Goal: Transaction & Acquisition: Purchase product/service

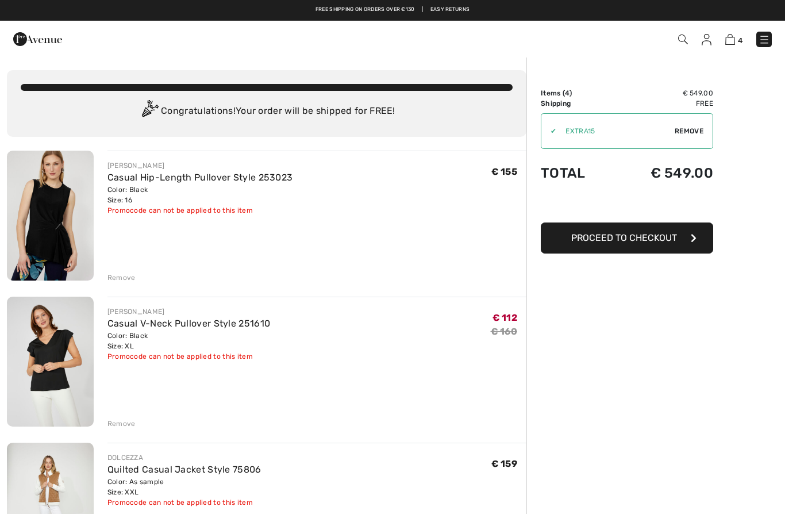
click at [687, 129] on span "Remove" at bounding box center [689, 131] width 29 height 10
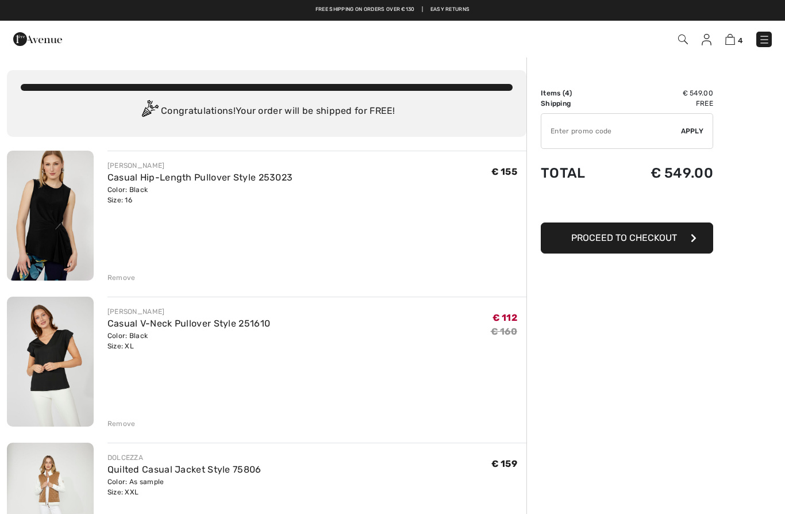
click at [33, 37] on img at bounding box center [37, 39] width 49 height 23
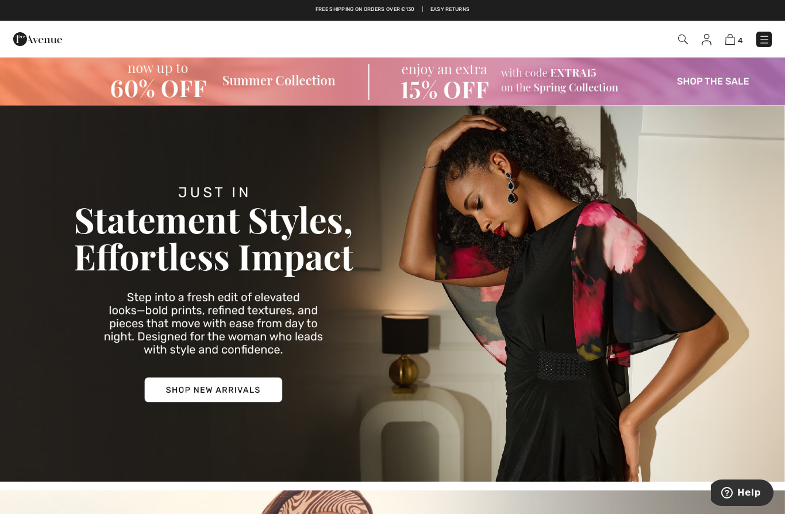
click at [730, 40] on img at bounding box center [730, 39] width 10 height 11
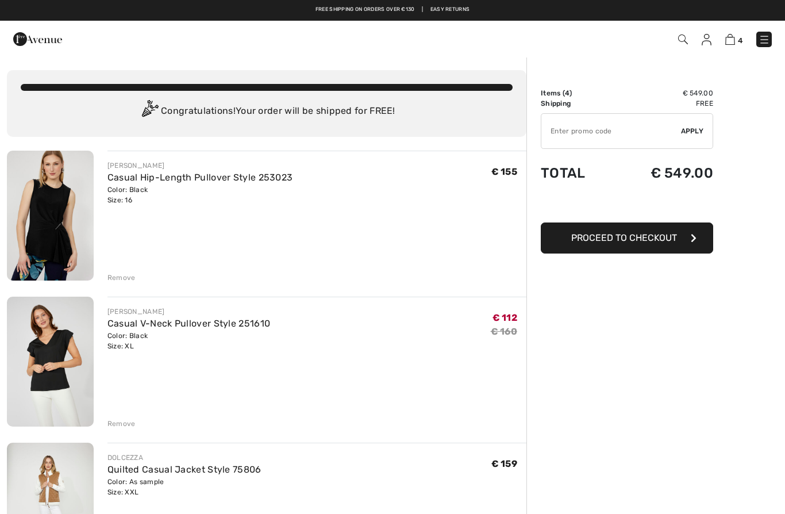
click at [590, 133] on input "TEXT" at bounding box center [611, 131] width 140 height 34
type input "EXTRA15"
click at [701, 127] on span "Apply" at bounding box center [692, 131] width 23 height 10
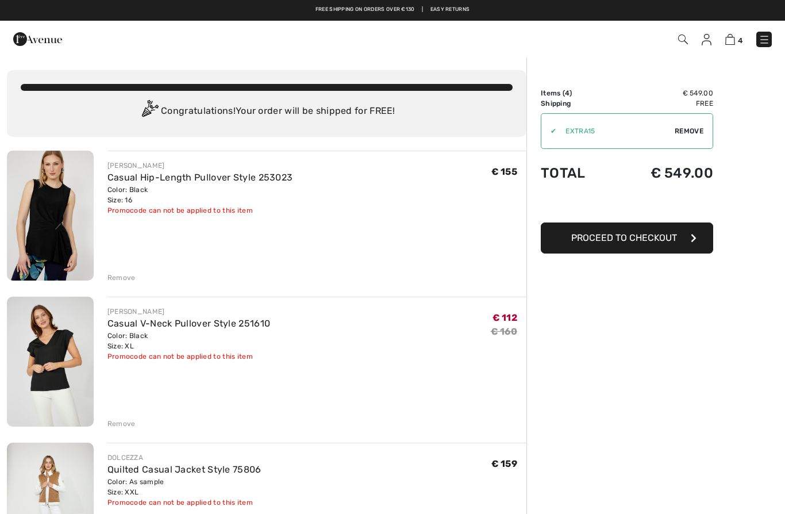
click at [684, 132] on span "Remove" at bounding box center [689, 131] width 29 height 10
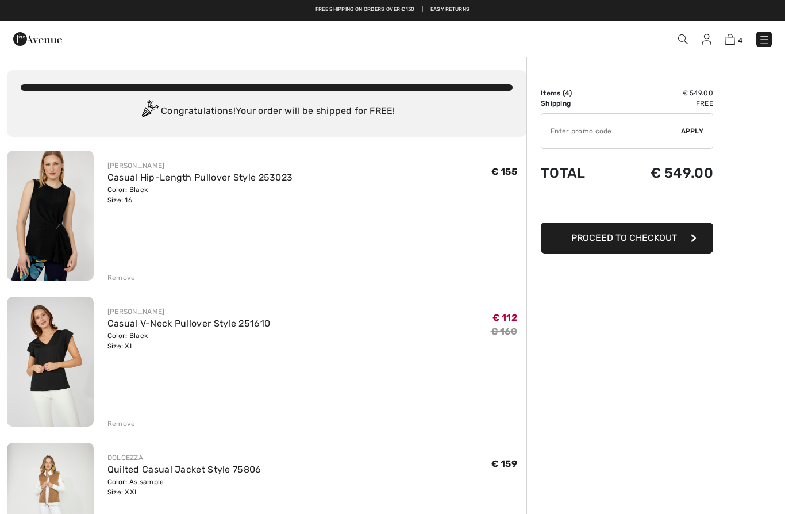
click at [27, 32] on img at bounding box center [37, 39] width 49 height 23
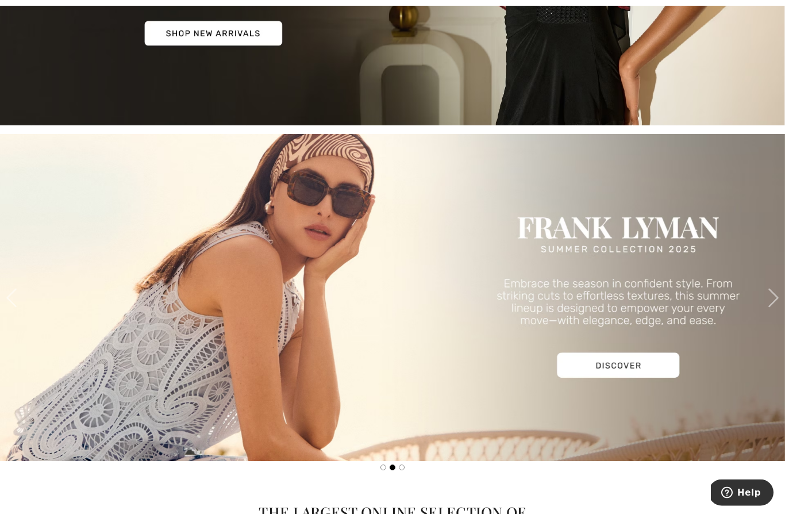
scroll to position [357, 0]
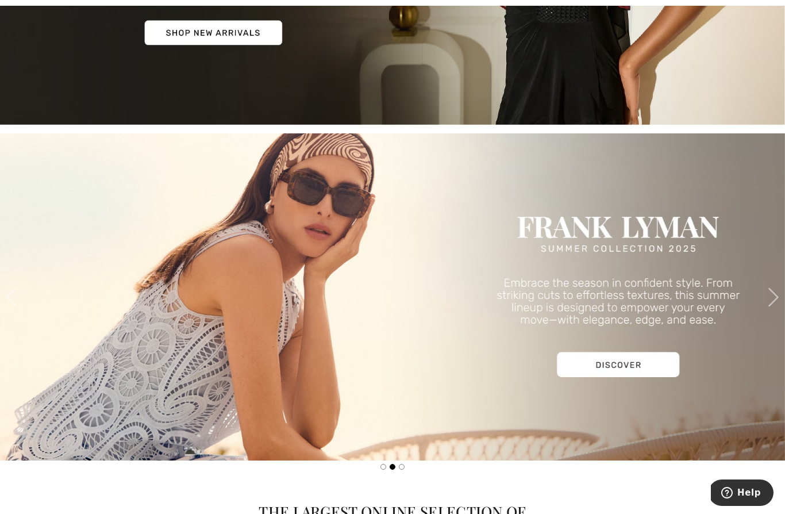
click at [233, 341] on img at bounding box center [392, 296] width 785 height 327
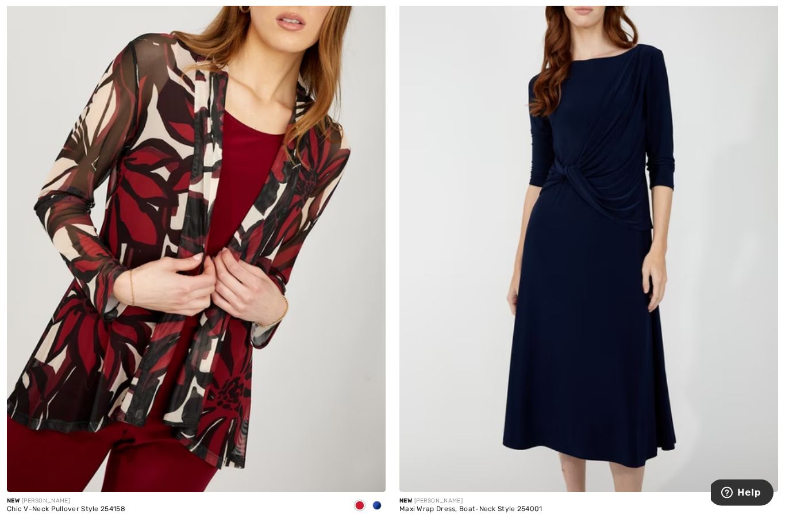
scroll to position [2411, 0]
click at [603, 341] on img at bounding box center [588, 208] width 379 height 568
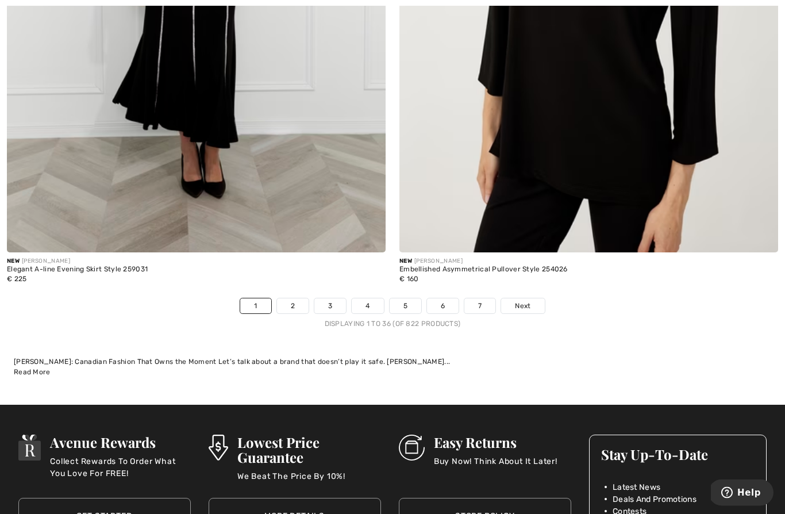
scroll to position [11508, 0]
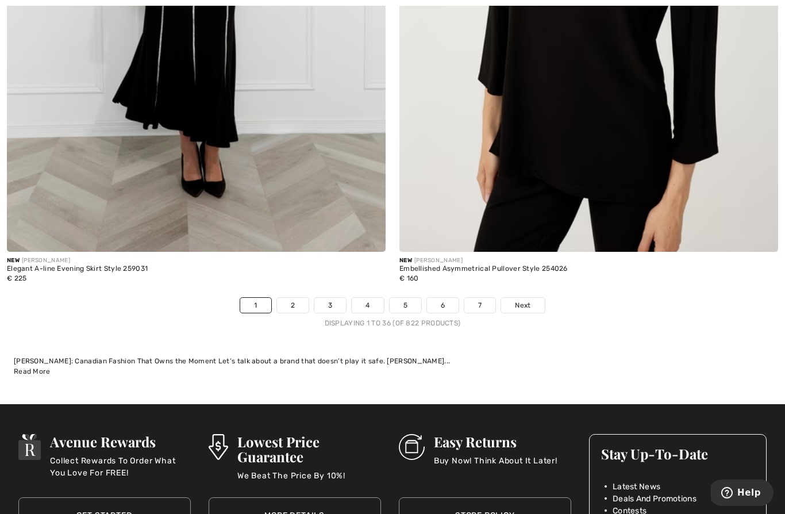
click at [286, 298] on link "2" at bounding box center [293, 305] width 32 height 15
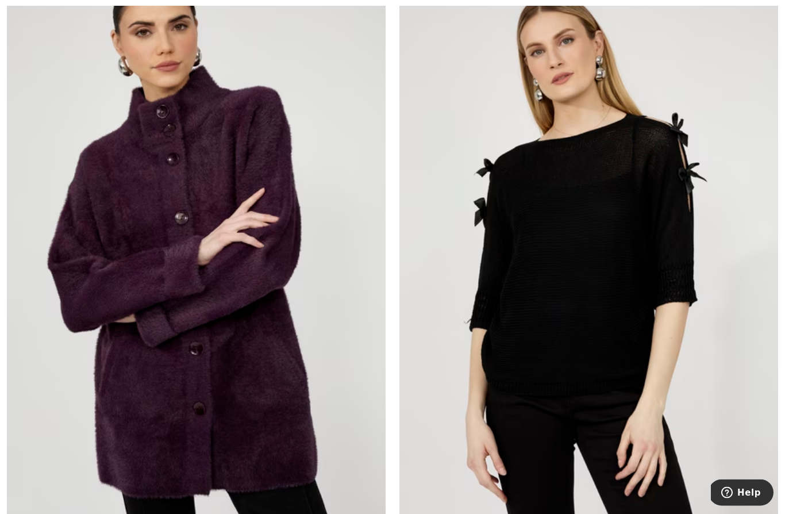
scroll to position [4316, 0]
click at [611, 240] on img at bounding box center [588, 263] width 379 height 568
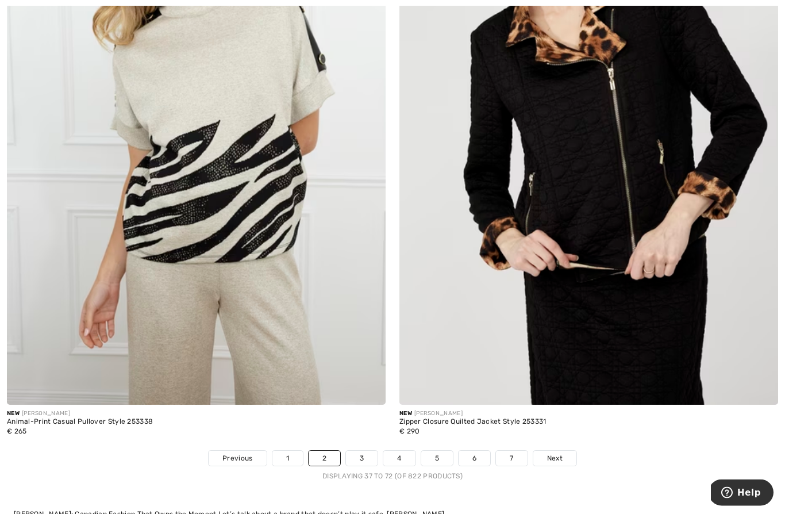
scroll to position [11355, 0]
click at [364, 452] on link "3" at bounding box center [362, 458] width 32 height 15
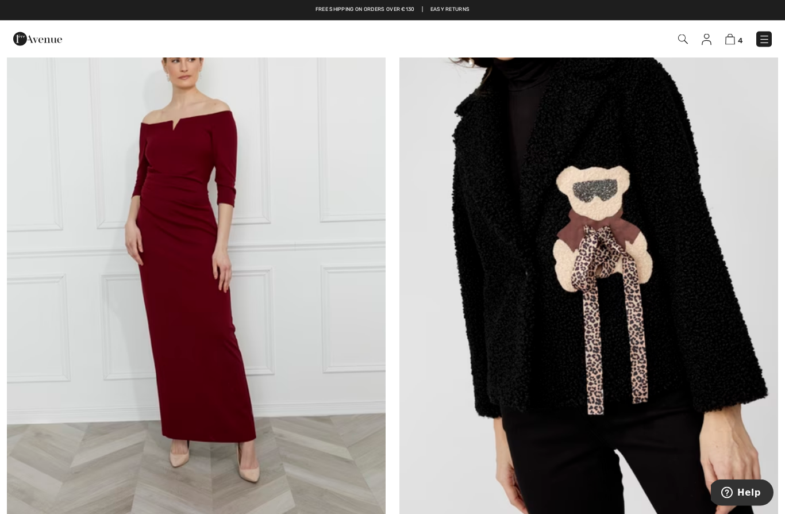
scroll to position [2983, 0]
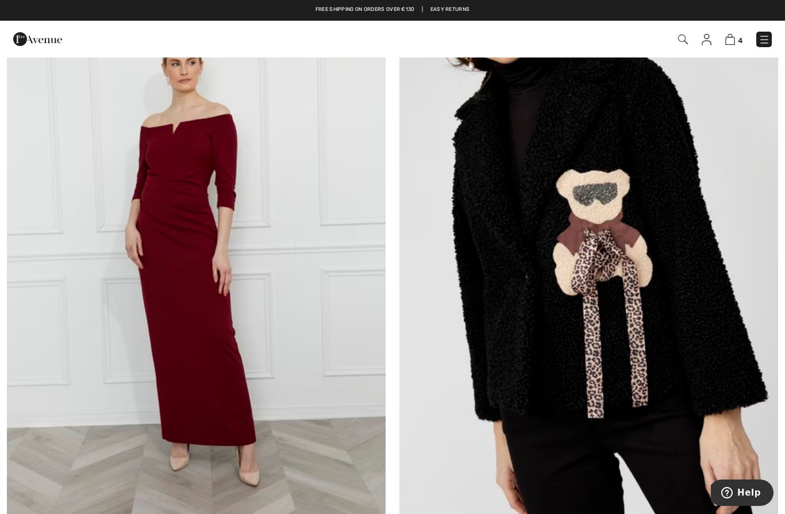
click at [637, 368] on img at bounding box center [588, 250] width 379 height 568
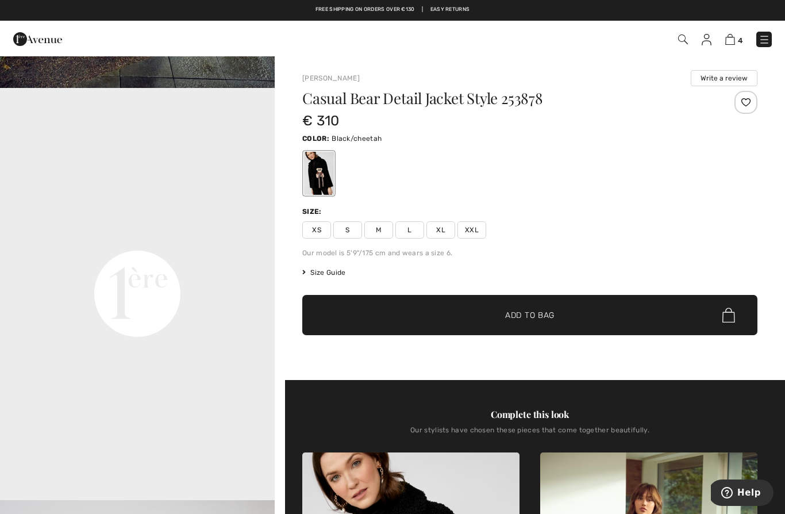
scroll to position [794, 0]
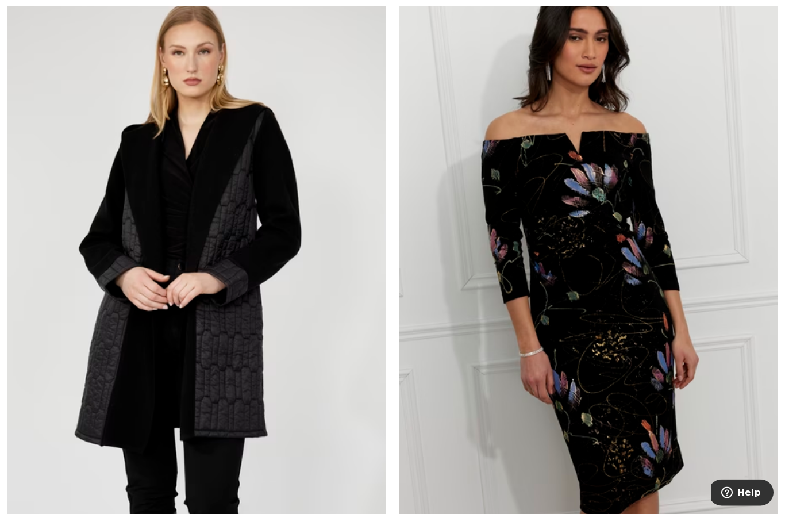
scroll to position [4296, 0]
